Goal: Ask a question

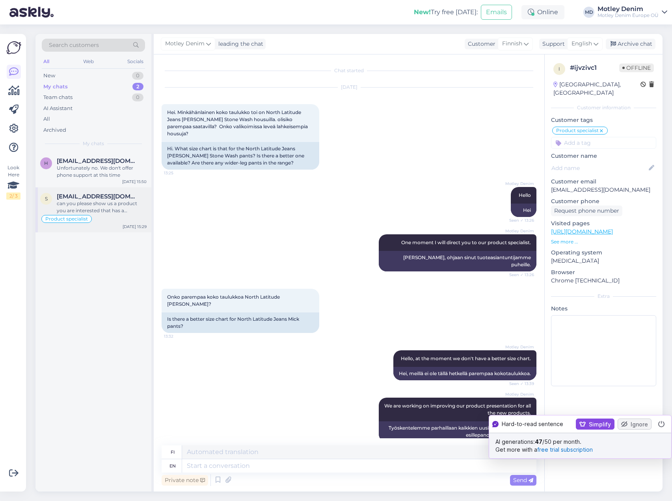
scroll to position [944, 0]
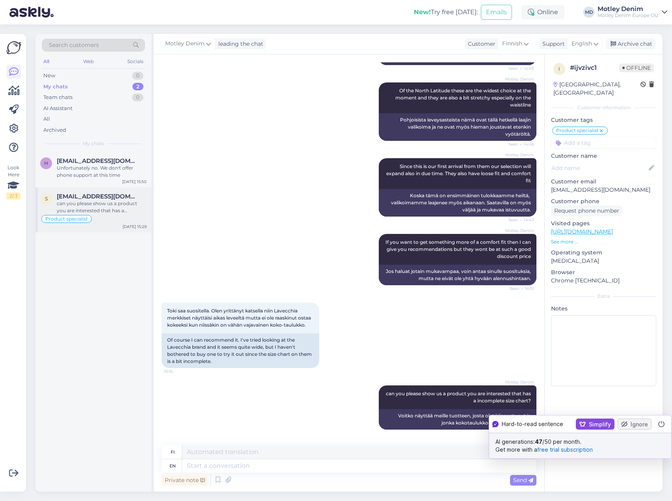
click at [92, 198] on span "[EMAIL_ADDRESS][DOMAIN_NAME]" at bounding box center [98, 196] width 82 height 7
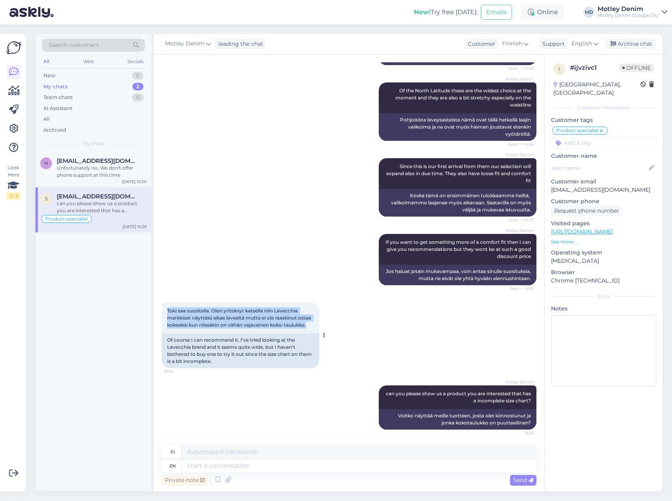
drag, startPoint x: 167, startPoint y: 304, endPoint x: 209, endPoint y: 328, distance: 49.0
click at [209, 328] on div "Toki saa suositella. Olen yrittänyt katsella niin Lavecchia merkkiset näyttäisi…" at bounding box center [241, 317] width 158 height 31
click at [327, 468] on textarea at bounding box center [359, 465] width 355 height 13
click at [364, 463] on textarea at bounding box center [359, 465] width 355 height 13
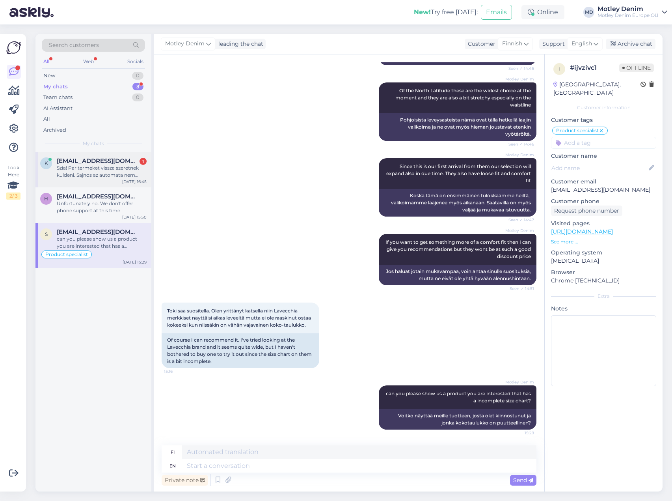
click at [72, 167] on div "Szia! Par termeket vissza szeretnek kuldeni. Sajnos az automata nem ismerte meg…" at bounding box center [102, 171] width 90 height 14
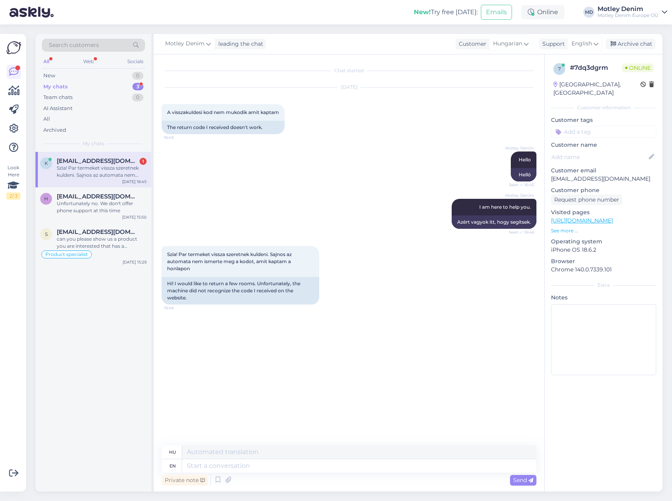
scroll to position [0, 0]
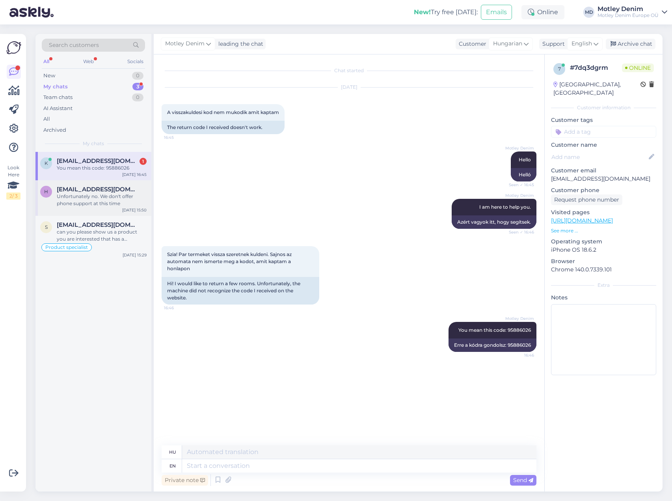
click at [78, 196] on div "Unfortunately no. We don't offer phone support at this time" at bounding box center [102, 200] width 90 height 14
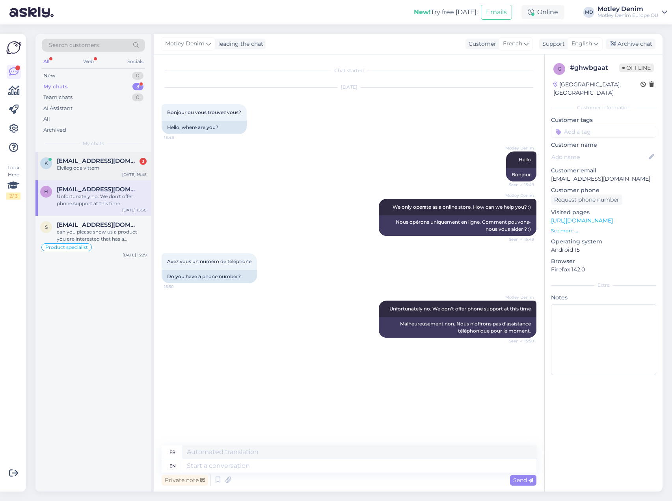
click at [90, 170] on div "Elvileg oda vittem" at bounding box center [102, 167] width 90 height 7
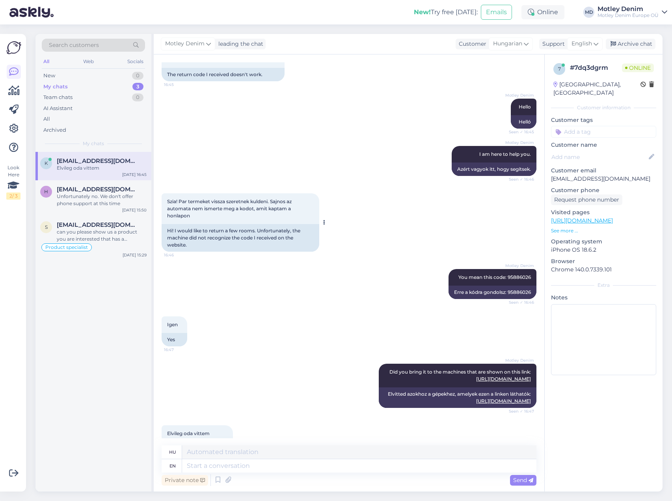
scroll to position [78, 0]
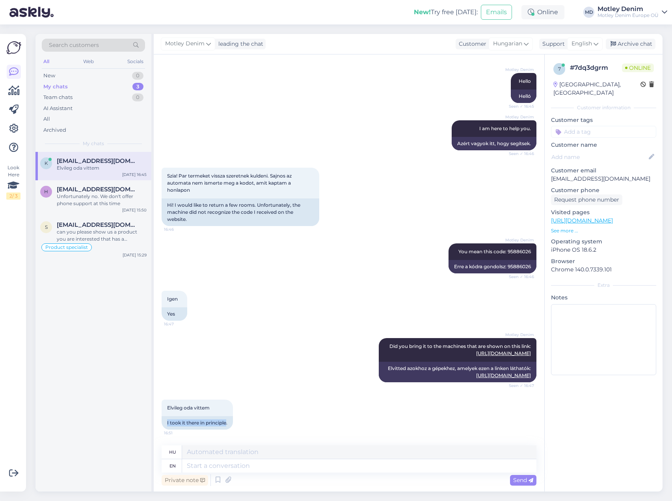
drag, startPoint x: 226, startPoint y: 422, endPoint x: 160, endPoint y: 420, distance: 65.9
click at [160, 420] on div "Chat started [DATE] A visszakuldesi kod nem mukodik amit kaptam 16:45 The retur…" at bounding box center [349, 272] width 391 height 437
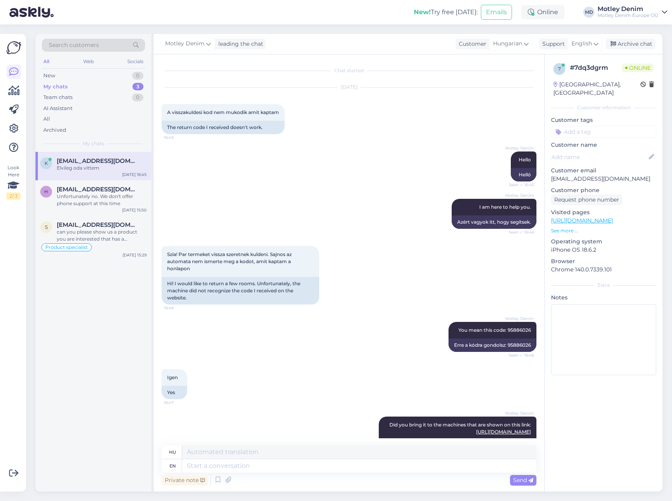
click at [71, 86] on div "My chats 3" at bounding box center [93, 86] width 103 height 11
